Goal: Task Accomplishment & Management: Manage account settings

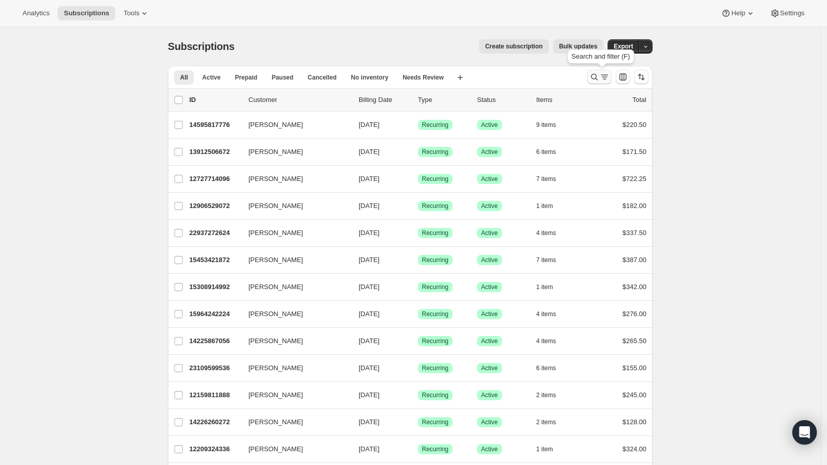
click at [606, 77] on icon "Search and filter results" at bounding box center [604, 77] width 10 height 10
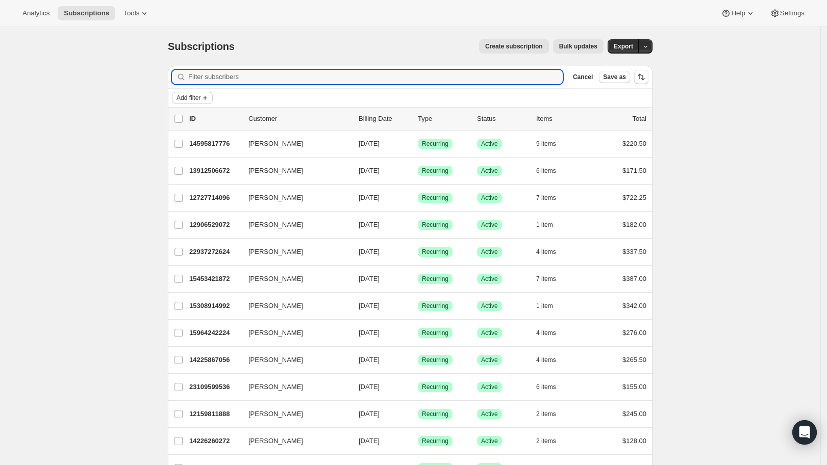
click at [201, 98] on span "Add filter" at bounding box center [189, 98] width 24 height 8
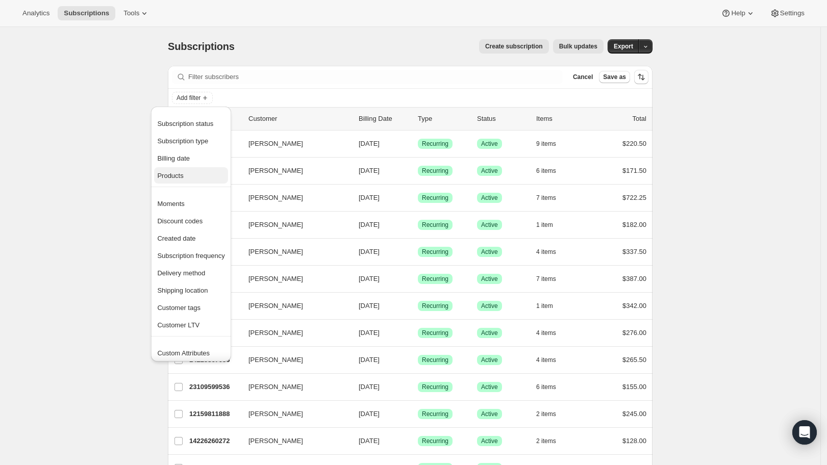
click at [191, 181] on button "Products" at bounding box center [190, 175] width 73 height 16
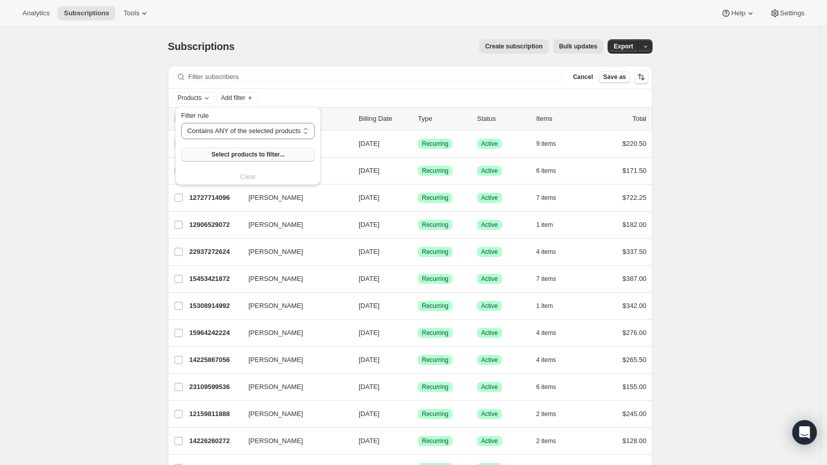
click at [228, 154] on span "Select products to filter..." at bounding box center [247, 155] width 73 height 8
click at [137, 21] on div "Analytics Subscriptions Tools Help Settings" at bounding box center [413, 13] width 827 height 27
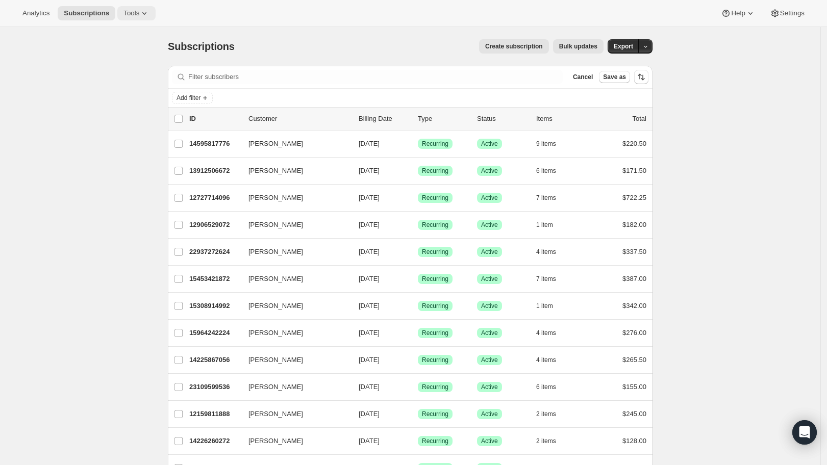
click at [138, 16] on span "Tools" at bounding box center [131, 13] width 16 height 8
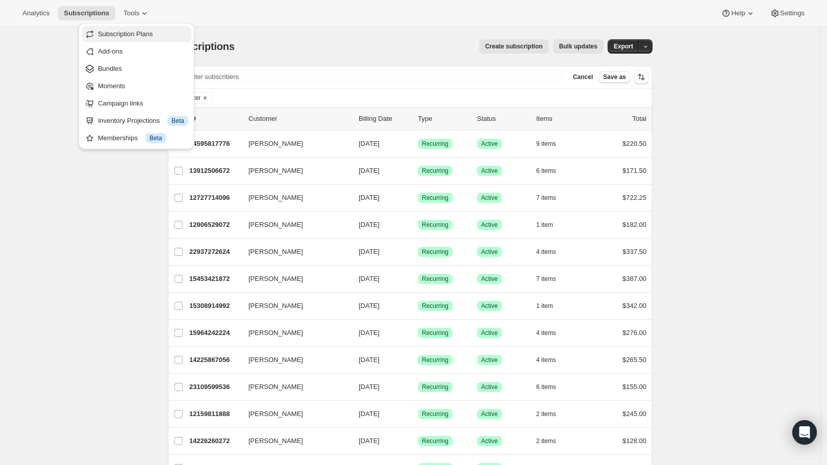
click at [141, 35] on span "Subscription Plans" at bounding box center [125, 34] width 55 height 8
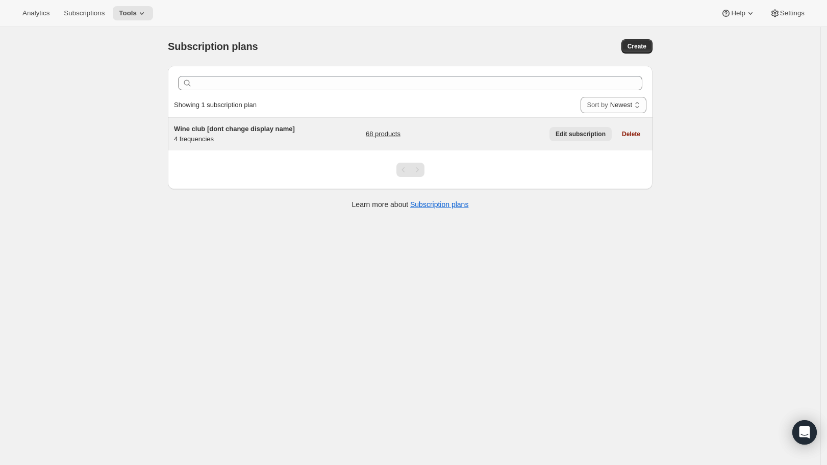
click at [590, 136] on span "Edit subscription" at bounding box center [581, 134] width 50 height 8
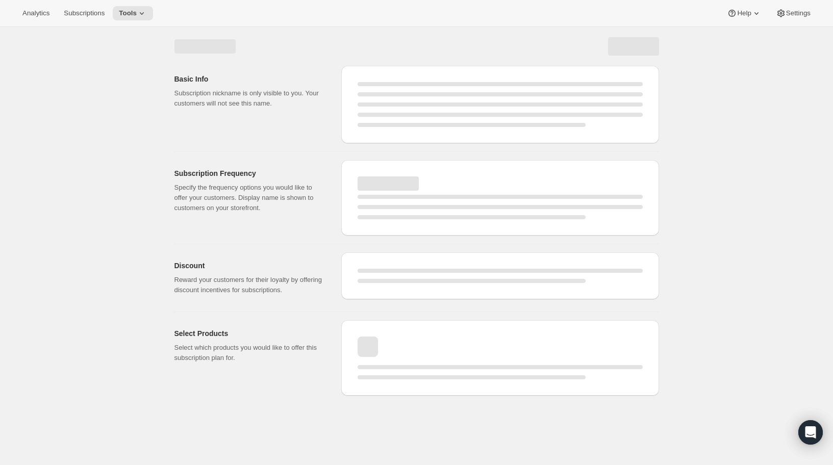
select select "WEEK"
select select "MONTH"
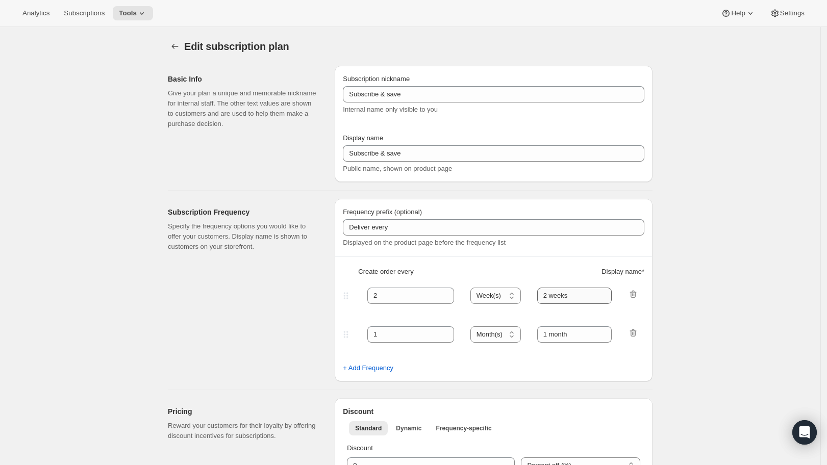
checkbox input "true"
type input "Wine club [dont change display name]"
type input "Wine club"
type input "3"
select select "MONTH"
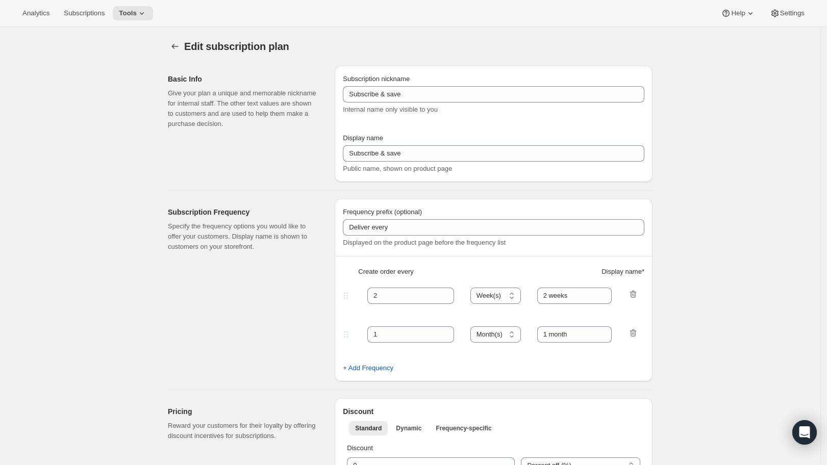
type input "3 months"
type input "4"
type input "4 months"
type input "25"
select select "MONTH"
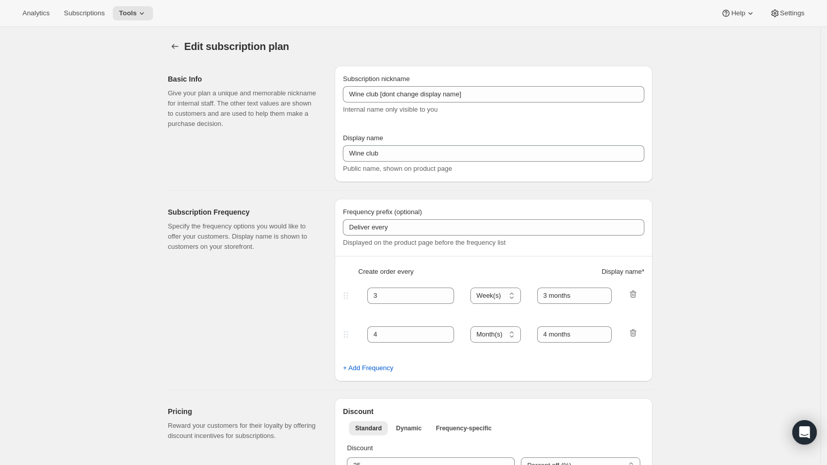
select select "MONTH"
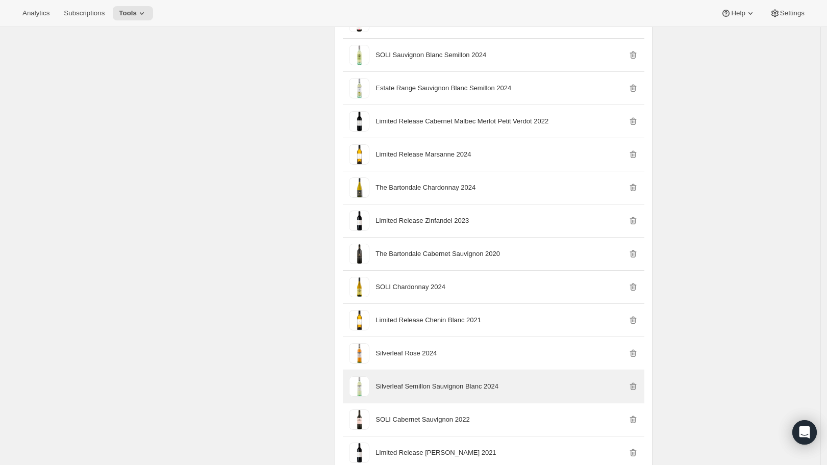
scroll to position [1560, 0]
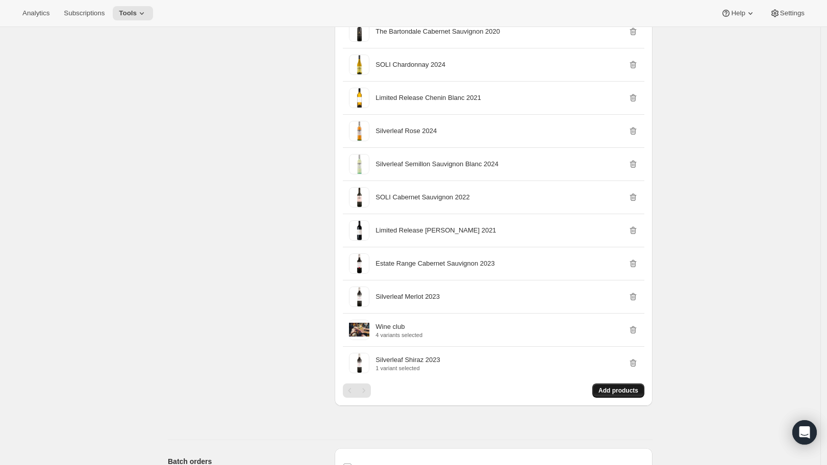
click at [609, 395] on span "Add products" at bounding box center [618, 391] width 40 height 8
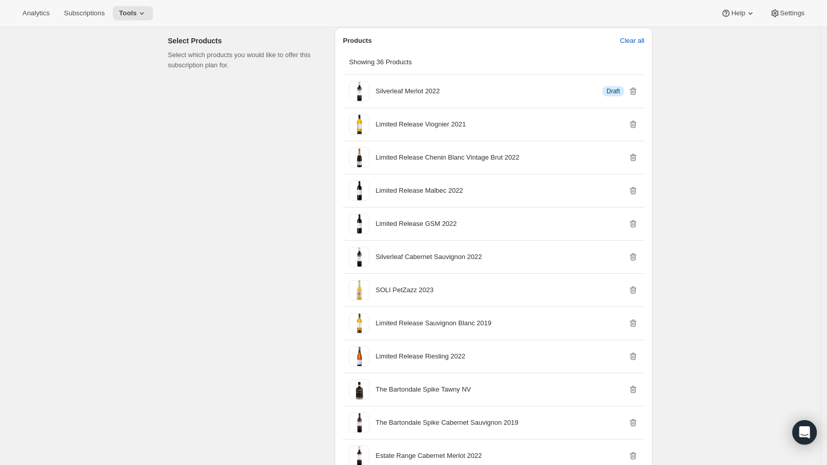
scroll to position [37, 0]
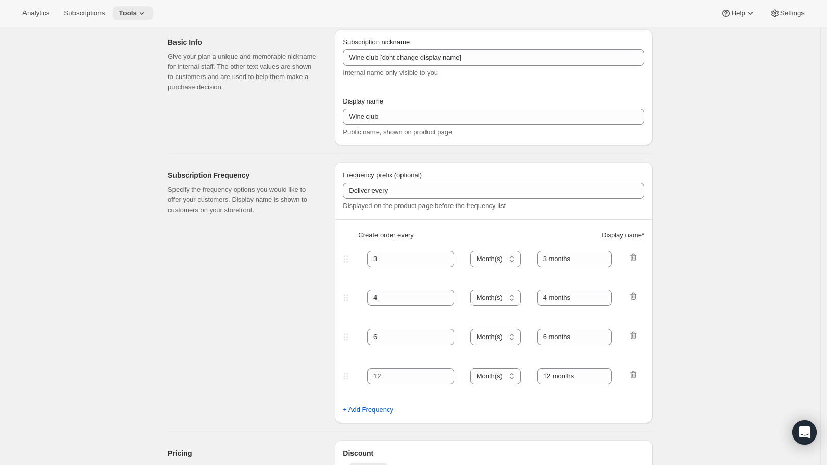
click at [145, 11] on icon at bounding box center [142, 13] width 10 height 10
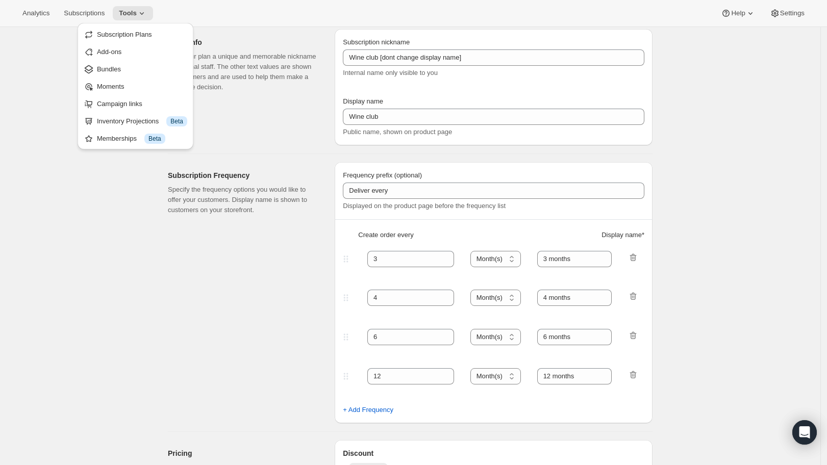
click at [139, 67] on span "Bundles" at bounding box center [142, 69] width 90 height 10
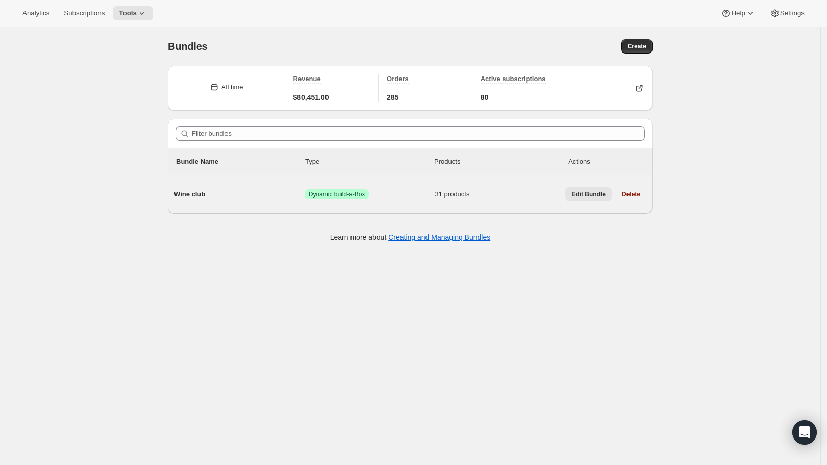
click at [596, 190] on span "Edit Bundle" at bounding box center [588, 194] width 34 height 8
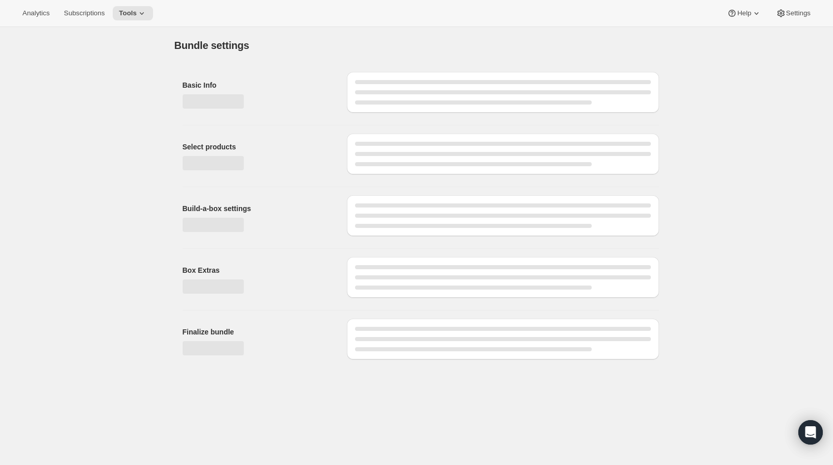
type input "Wine club"
radio input "true"
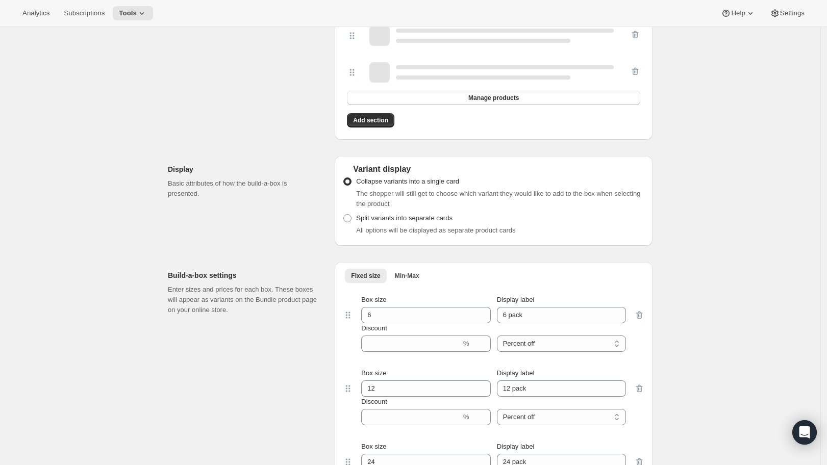
scroll to position [1399, 0]
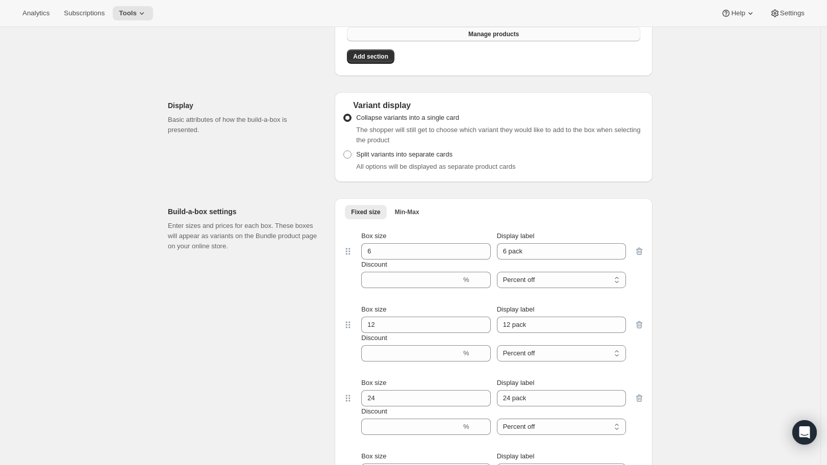
click at [482, 36] on span "Manage products" at bounding box center [493, 34] width 51 height 8
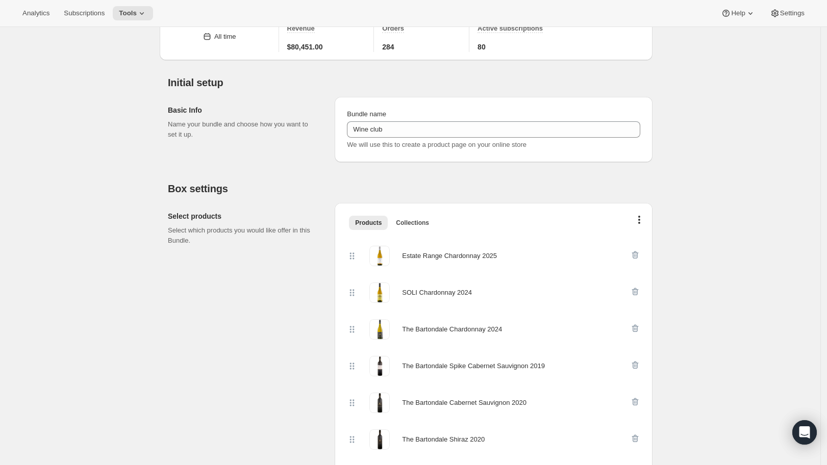
scroll to position [122, 0]
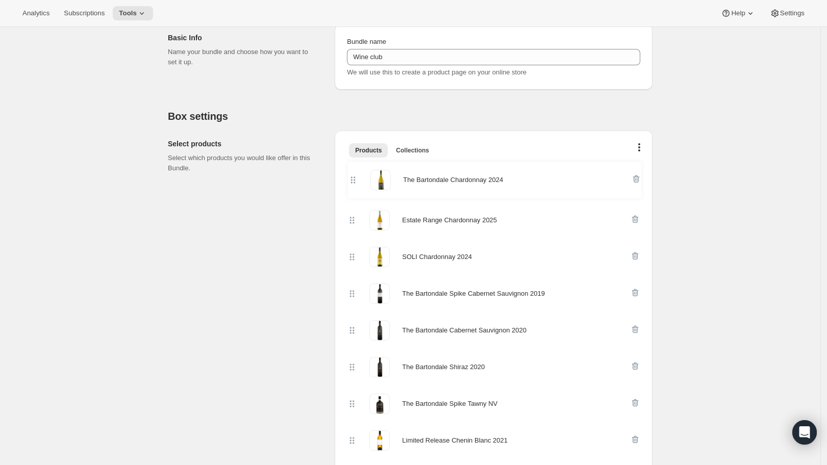
drag, startPoint x: 356, startPoint y: 259, endPoint x: 355, endPoint y: 171, distance: 87.8
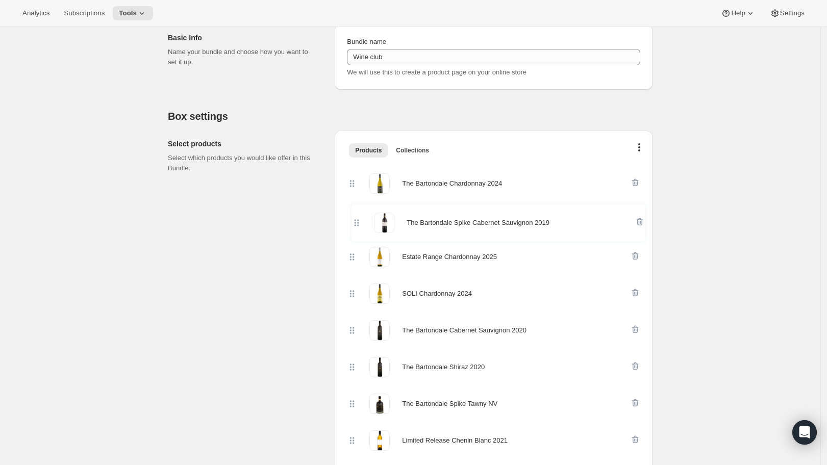
drag, startPoint x: 353, startPoint y: 274, endPoint x: 355, endPoint y: 214, distance: 60.2
drag, startPoint x: 357, startPoint y: 366, endPoint x: 353, endPoint y: 212, distance: 154.6
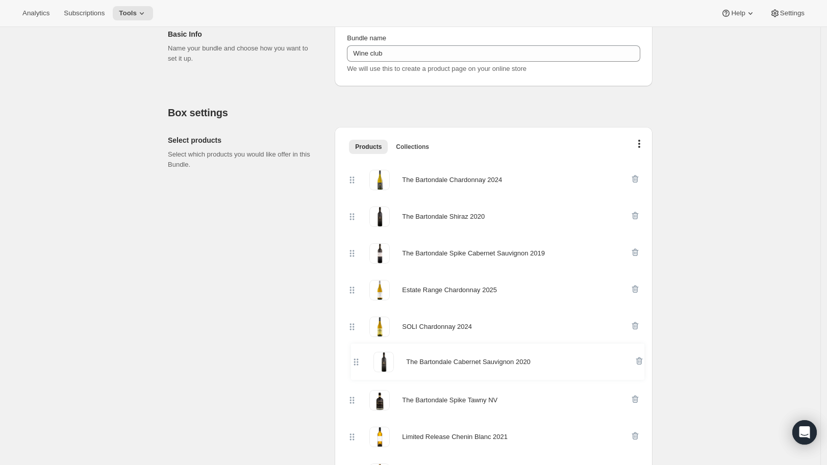
scroll to position [127, 0]
drag, startPoint x: 360, startPoint y: 360, endPoint x: 360, endPoint y: 285, distance: 74.5
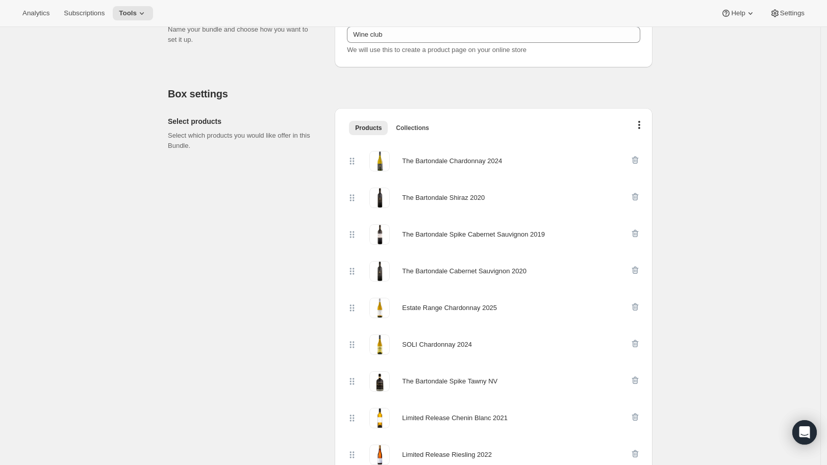
scroll to position [195, 0]
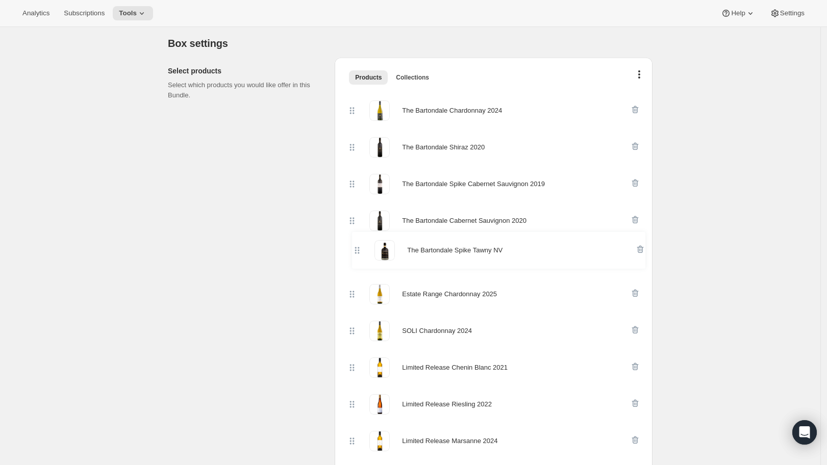
drag, startPoint x: 354, startPoint y: 319, endPoint x: 355, endPoint y: 244, distance: 75.0
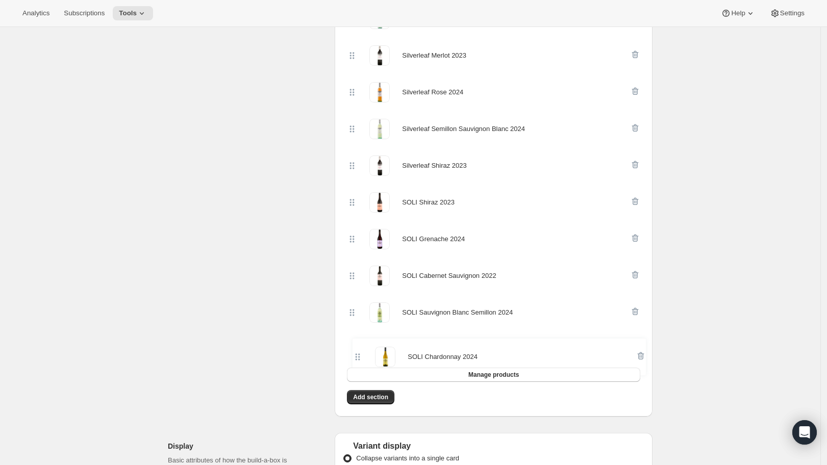
scroll to position [1097, 0]
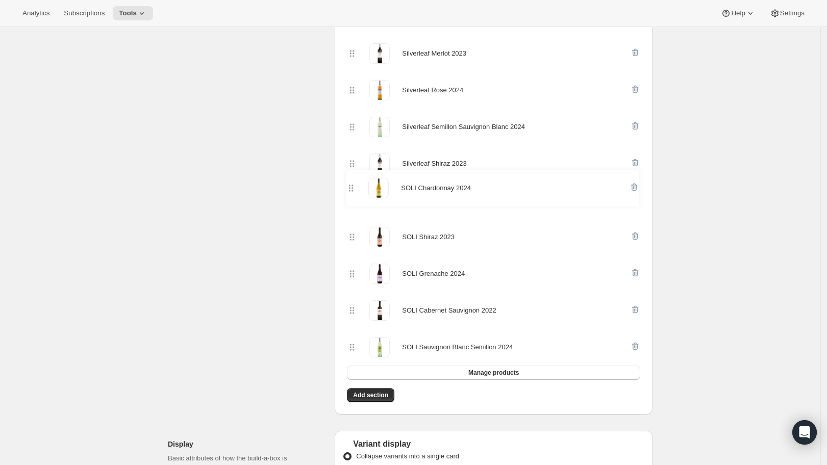
drag, startPoint x: 356, startPoint y: 66, endPoint x: 352, endPoint y: 195, distance: 129.7
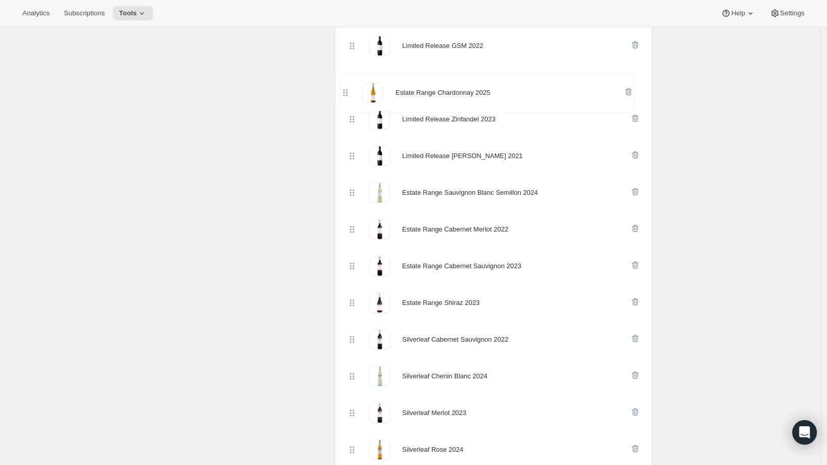
scroll to position [730, 0]
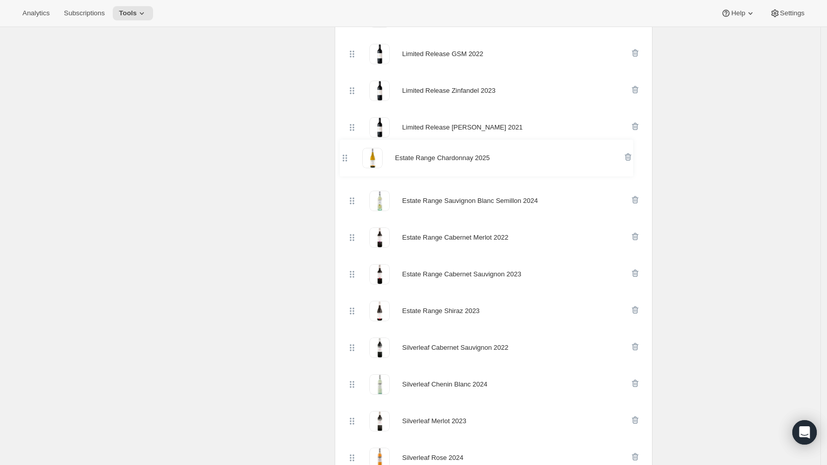
drag, startPoint x: 355, startPoint y: 101, endPoint x: 345, endPoint y: 165, distance: 64.5
click at [345, 165] on div "Products Collections More views Products Collections More views The Bartondale …" at bounding box center [494, 152] width 318 height 1259
